Goal: Task Accomplishment & Management: Use online tool/utility

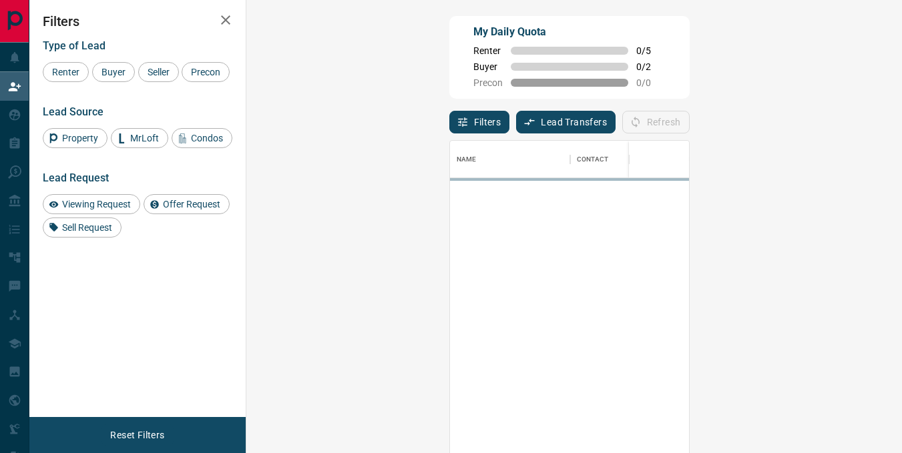
scroll to position [331, 617]
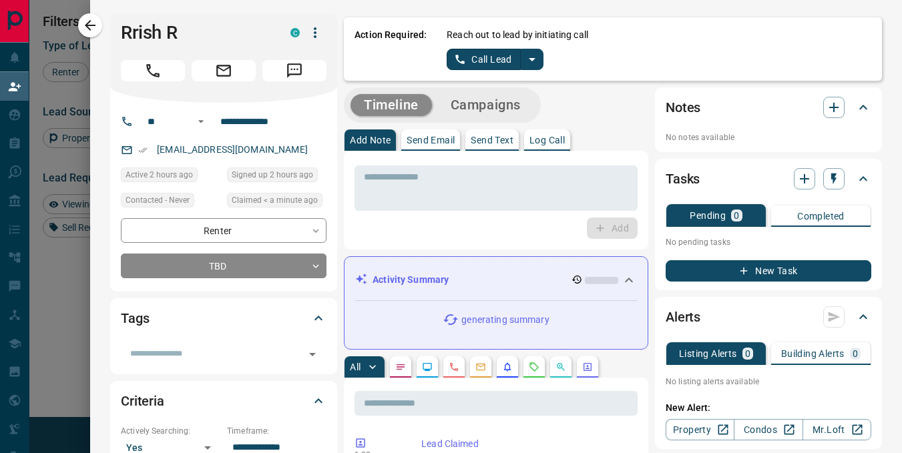
click at [479, 58] on button "Call Lead" at bounding box center [484, 59] width 74 height 21
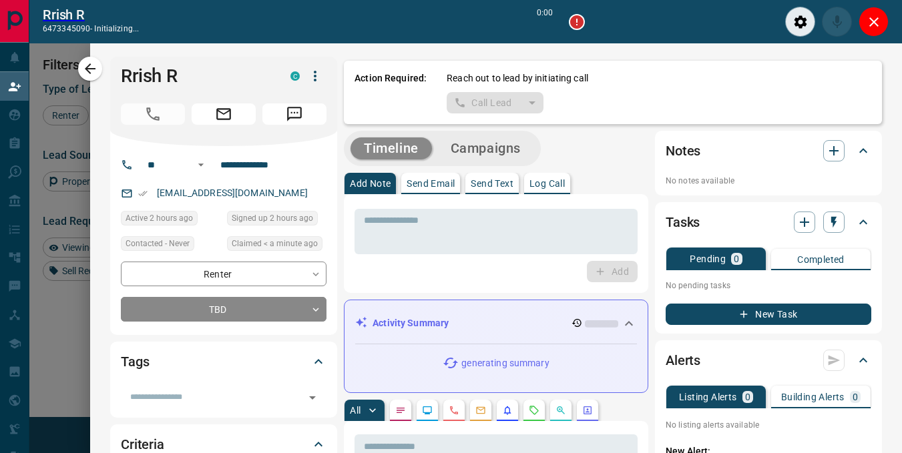
scroll to position [298, 617]
click at [877, 21] on icon "Close" at bounding box center [874, 22] width 16 height 16
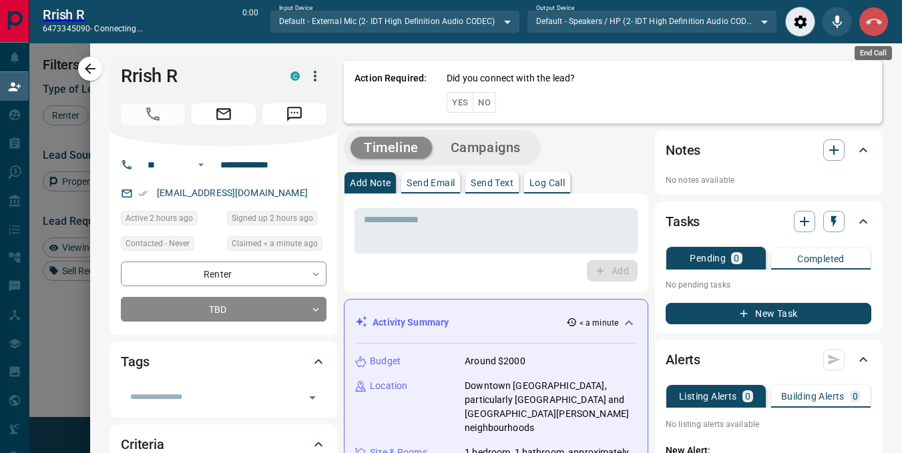
click at [878, 15] on icon "End Call" at bounding box center [874, 22] width 16 height 16
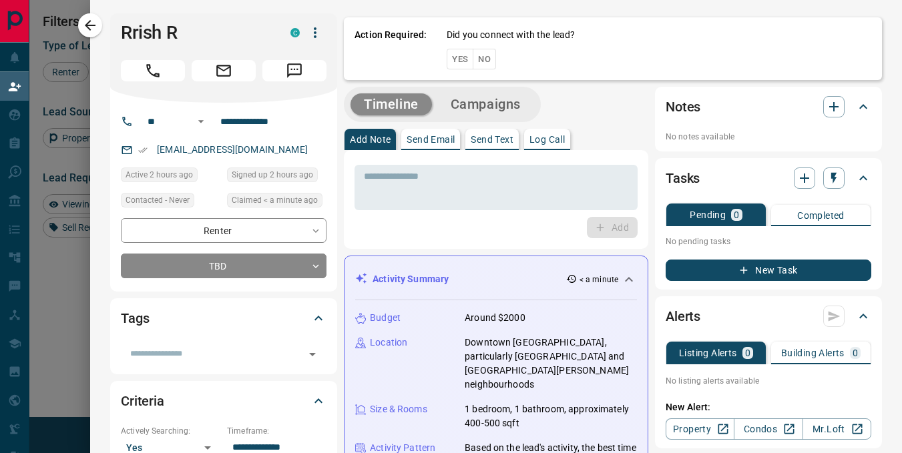
scroll to position [331, 617]
click at [447, 60] on button "Yes" at bounding box center [460, 59] width 27 height 21
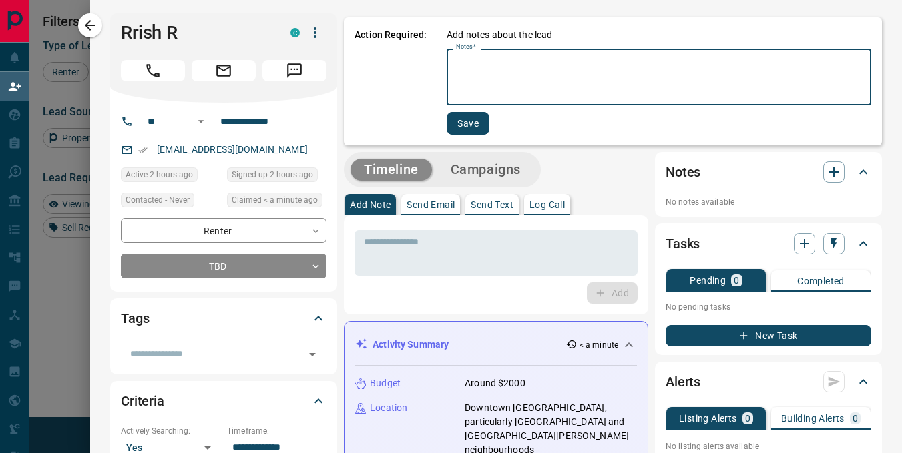
paste textarea "**********"
type textarea "**********"
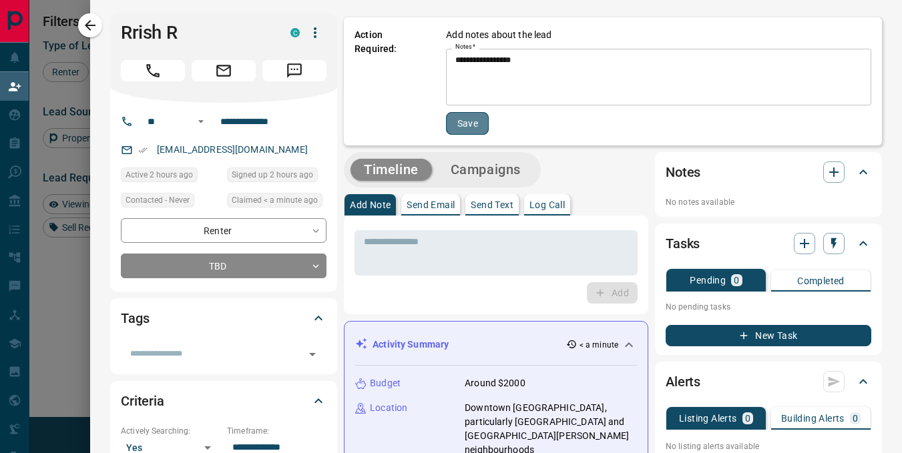
click at [463, 119] on button "Save" at bounding box center [467, 123] width 43 height 23
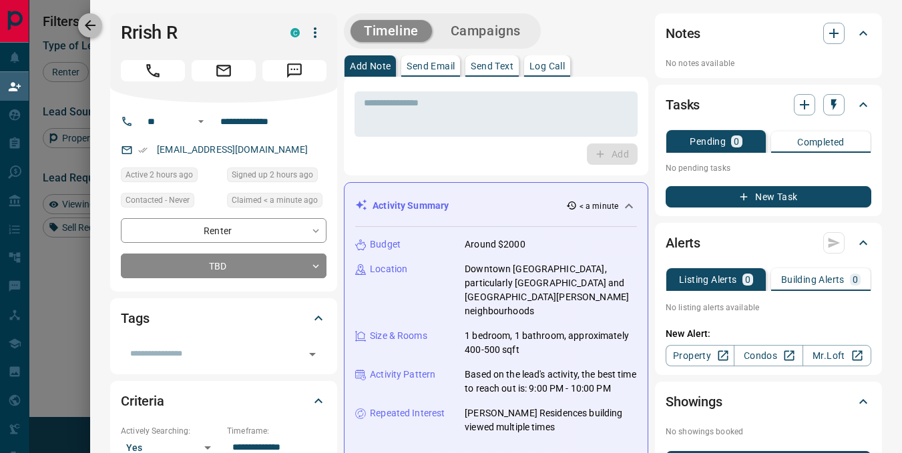
click at [87, 27] on icon "button" at bounding box center [90, 25] width 11 height 11
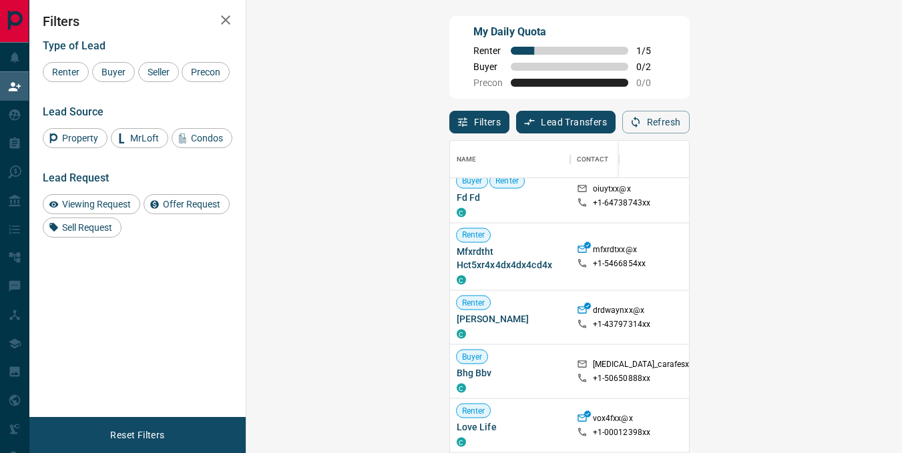
scroll to position [2083, 0]
